Goal: Task Accomplishment & Management: Manage account settings

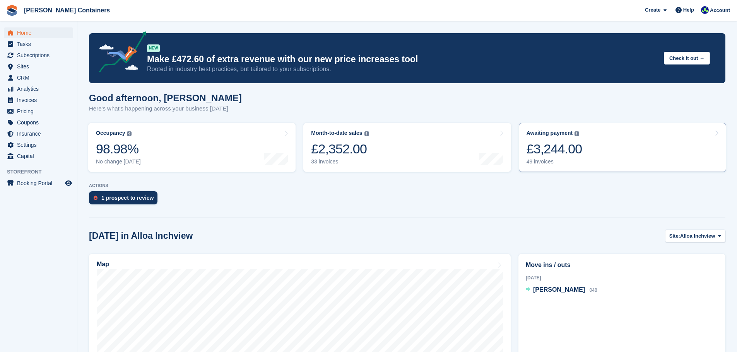
click at [609, 161] on link "Awaiting payment The total outstanding balance on all open invoices. £3,244.00 …" at bounding box center [622, 147] width 207 height 49
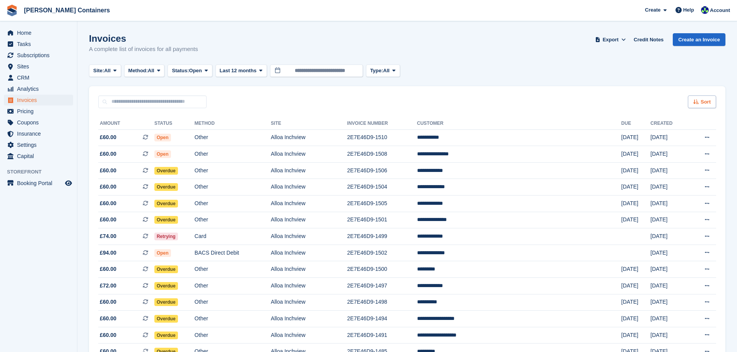
click at [706, 104] on span "Sort" at bounding box center [705, 102] width 10 height 8
click at [683, 153] on span "Created (oldest first)" at bounding box center [679, 153] width 53 height 6
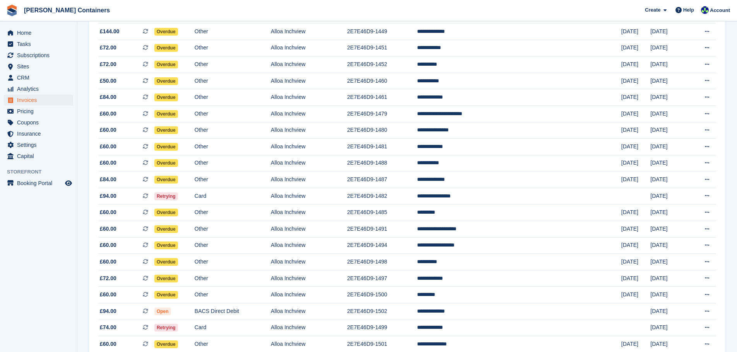
scroll to position [503, 0]
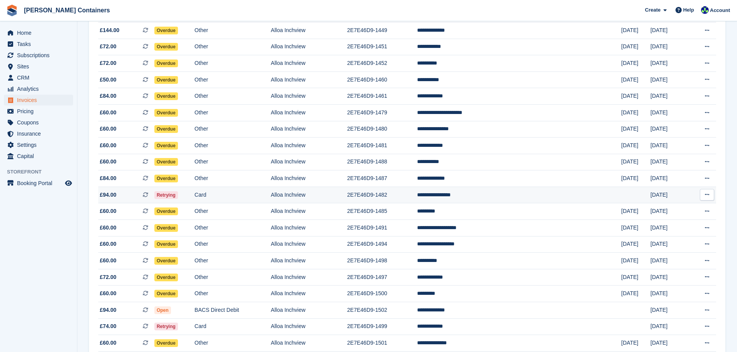
click at [491, 195] on td "**********" at bounding box center [519, 195] width 204 height 17
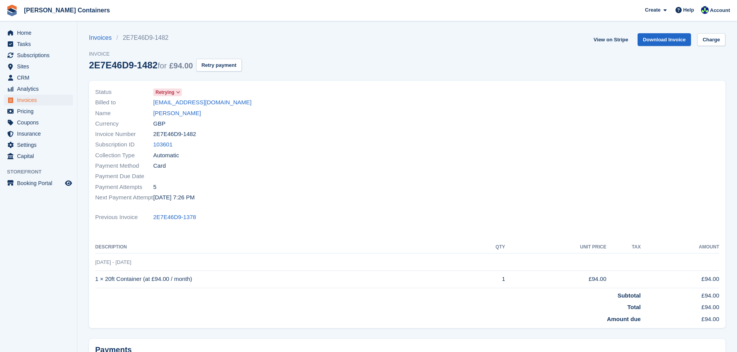
click at [714, 32] on section "Invoices 2E7E46D9-1482 Invoice 2E7E46D9-1482 for £94.00 Retry payment View on S…" at bounding box center [406, 218] width 659 height 436
click at [712, 38] on link "Charge" at bounding box center [711, 39] width 28 height 13
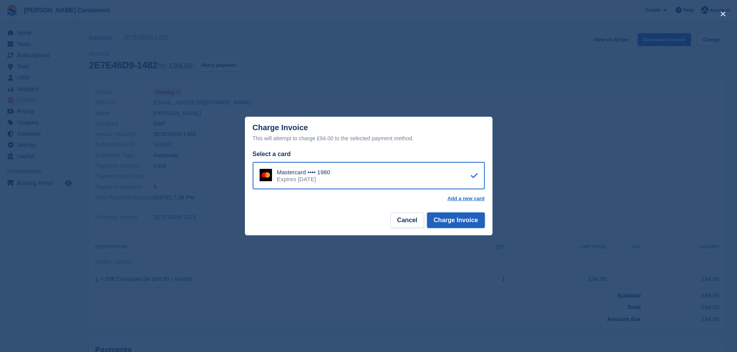
click at [440, 221] on button "Charge Invoice" at bounding box center [456, 220] width 58 height 15
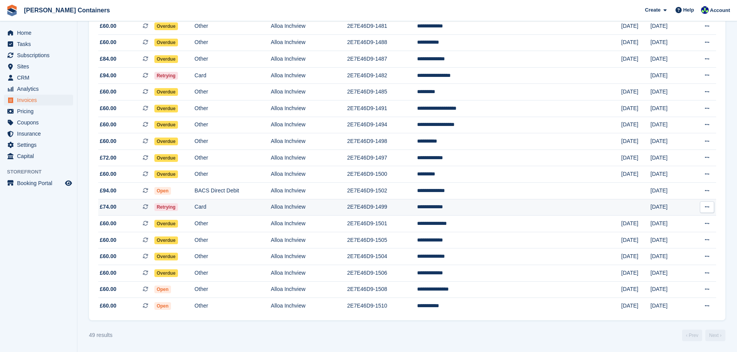
scroll to position [623, 0]
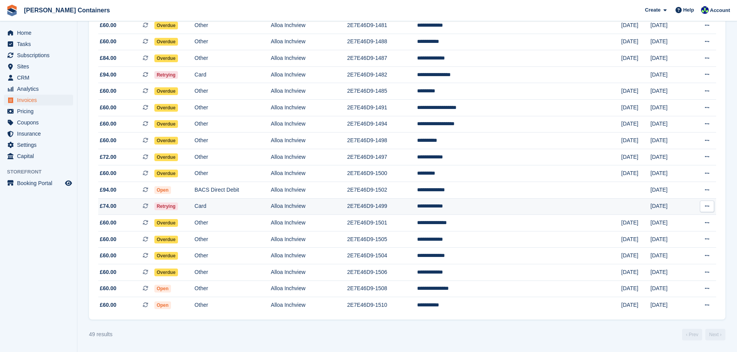
click at [417, 206] on td "2E7E46D9-1499" at bounding box center [382, 206] width 70 height 17
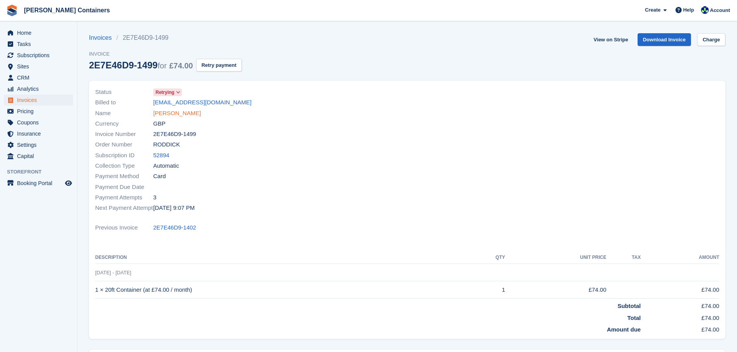
click at [174, 113] on link "[PERSON_NAME]" at bounding box center [177, 113] width 48 height 9
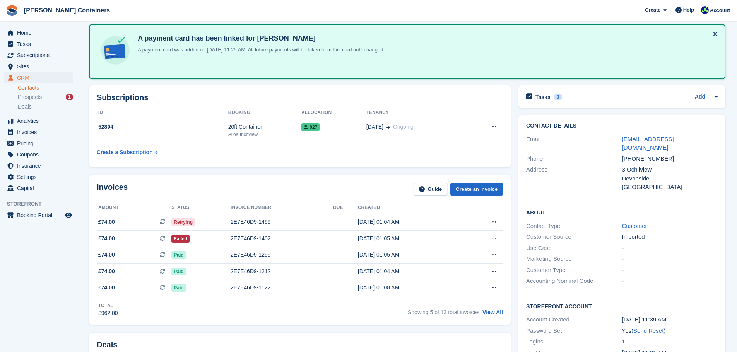
scroll to position [155, 0]
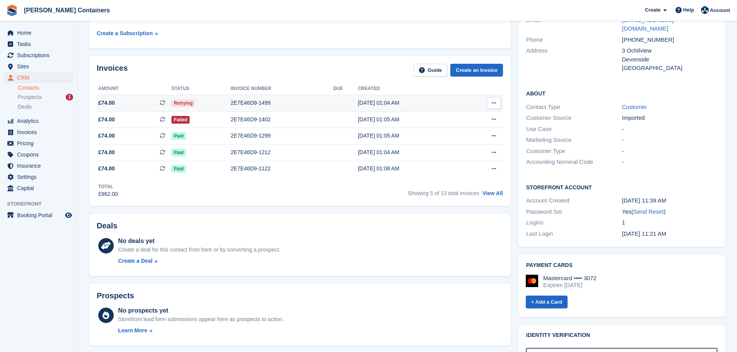
click at [214, 102] on div "Retrying" at bounding box center [200, 103] width 59 height 8
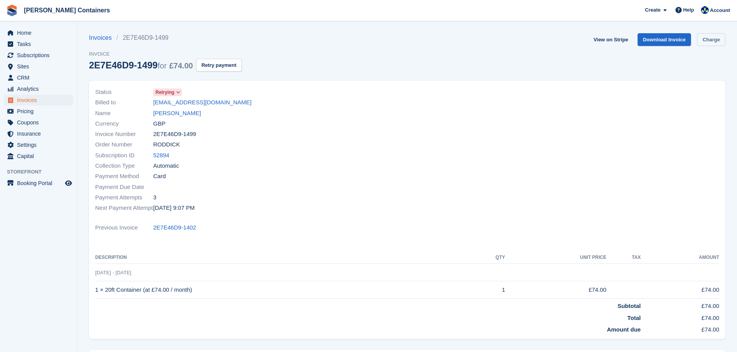
click at [718, 42] on link "Charge" at bounding box center [711, 39] width 28 height 13
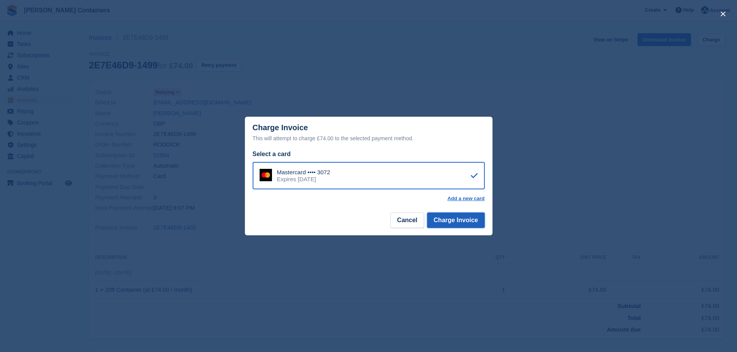
click at [463, 222] on button "Charge Invoice" at bounding box center [456, 220] width 58 height 15
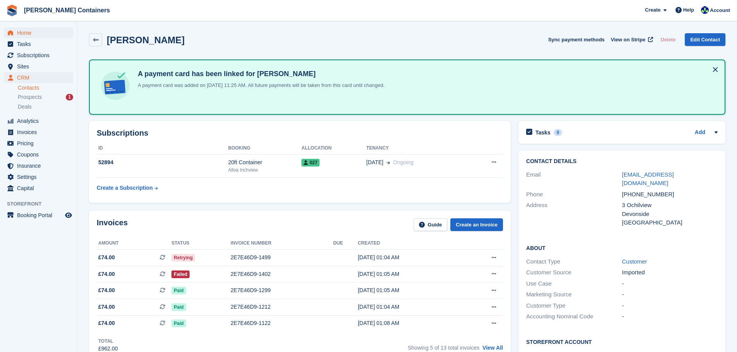
scroll to position [155, 0]
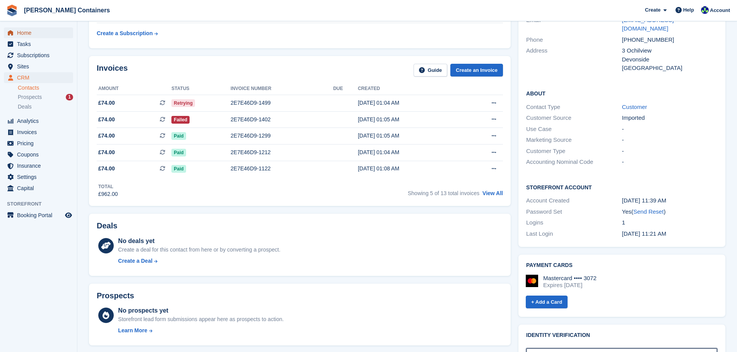
click at [21, 33] on span "Home" at bounding box center [40, 32] width 46 height 11
